Goal: Find specific page/section: Find specific page/section

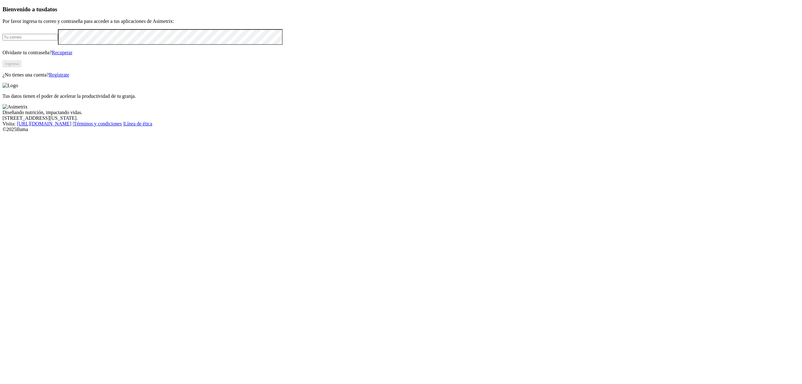
type input "[EMAIL_ADDRESS][DOMAIN_NAME]"
click at [21, 67] on button "Ingresa" at bounding box center [12, 63] width 19 height 7
